Goal: Task Accomplishment & Management: Manage account settings

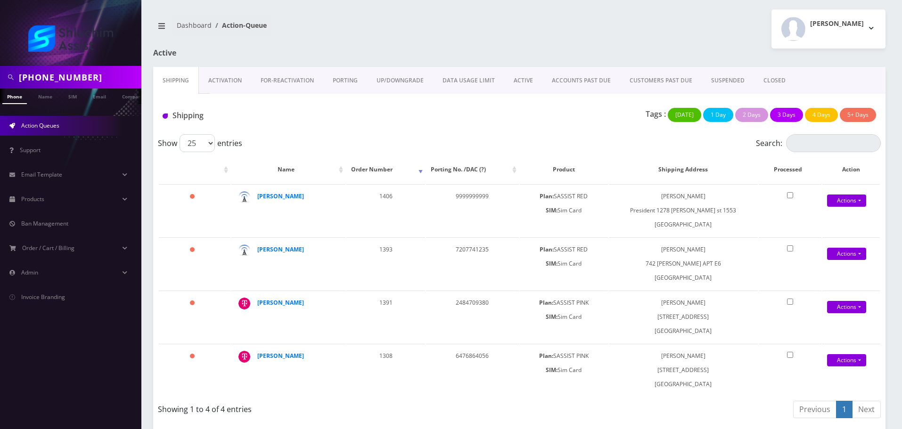
scroll to position [0, 14]
click at [60, 77] on input "646 683 8537" at bounding box center [79, 77] width 120 height 18
type input "6466838537"
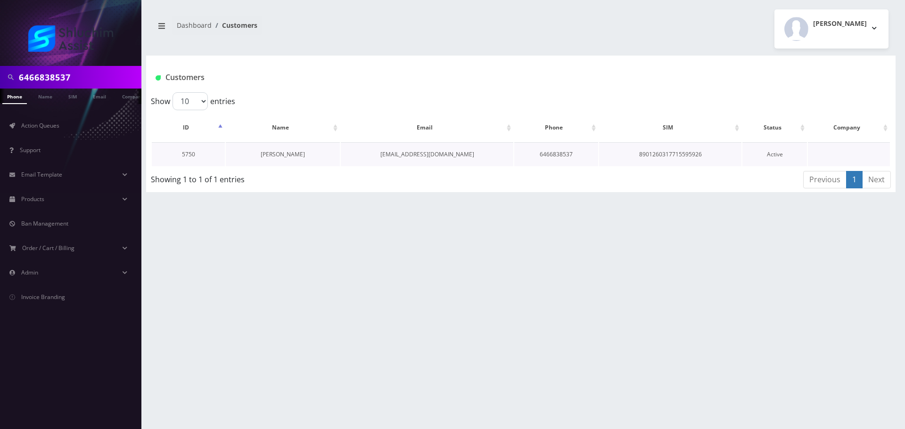
click at [294, 155] on link "[PERSON_NAME]" at bounding box center [283, 154] width 44 height 8
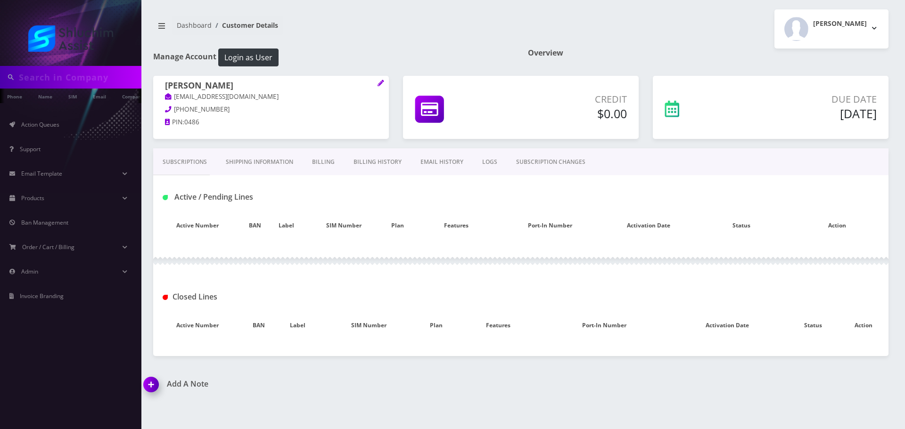
type input "6466838537"
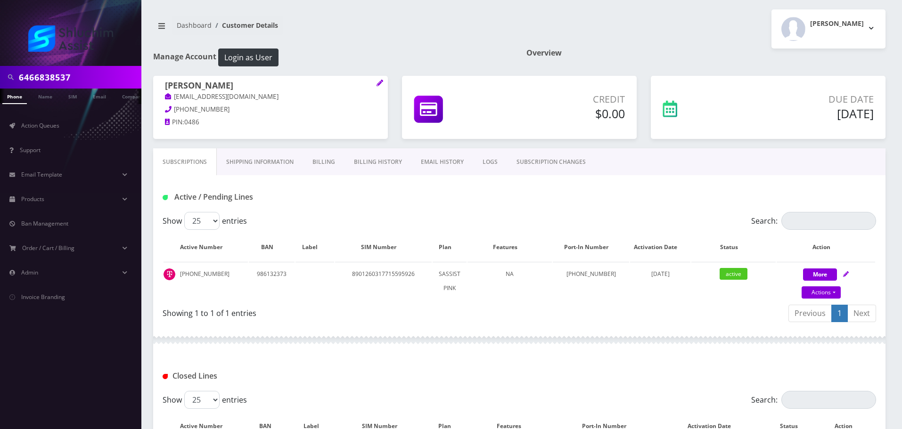
click at [369, 166] on link "Billing History" at bounding box center [377, 161] width 67 height 27
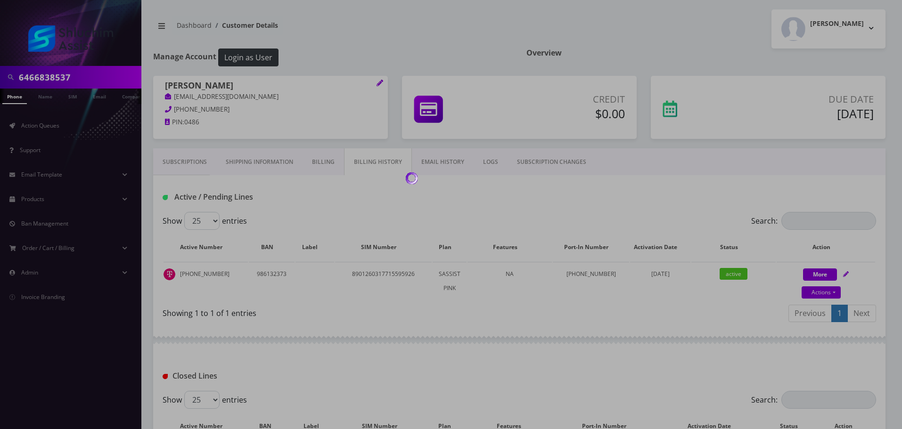
click at [369, 166] on div at bounding box center [451, 214] width 902 height 429
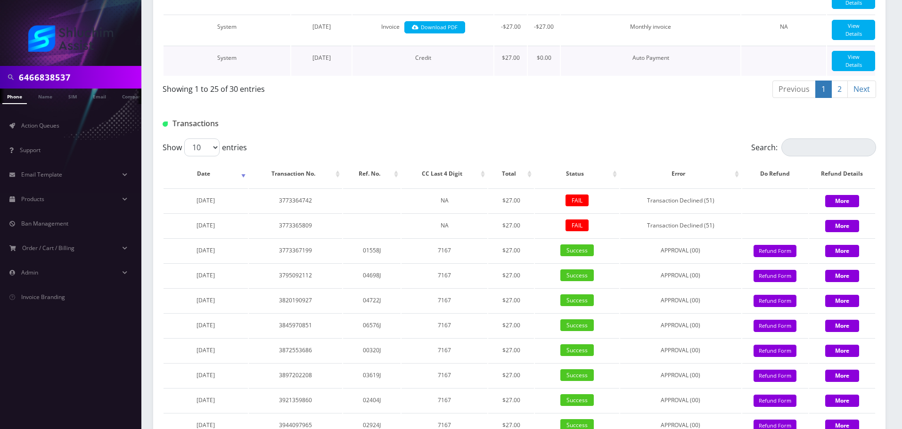
scroll to position [958, 0]
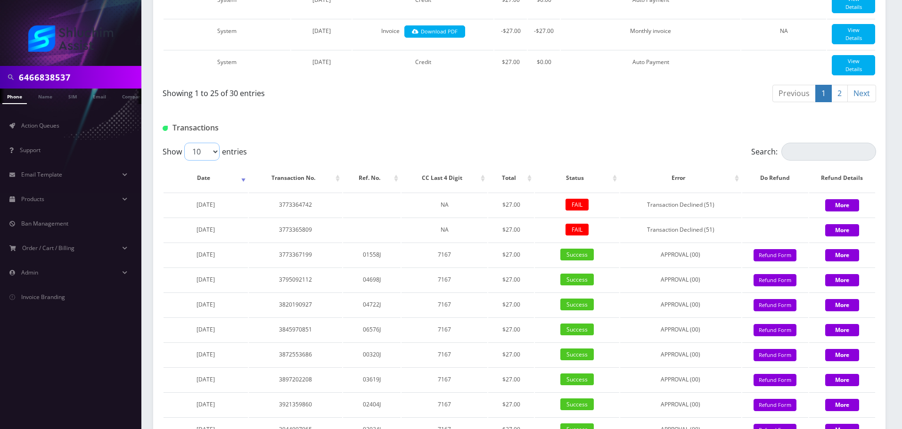
click at [205, 161] on select "10 25 50 100" at bounding box center [201, 152] width 35 height 18
select select "100"
click at [184, 161] on select "10 25 50 100" at bounding box center [201, 152] width 35 height 18
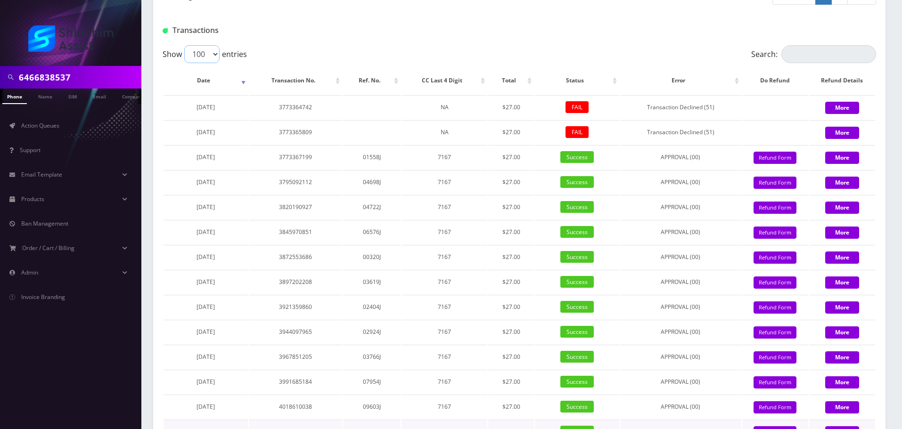
scroll to position [1274, 0]
